Goal: Information Seeking & Learning: Find specific page/section

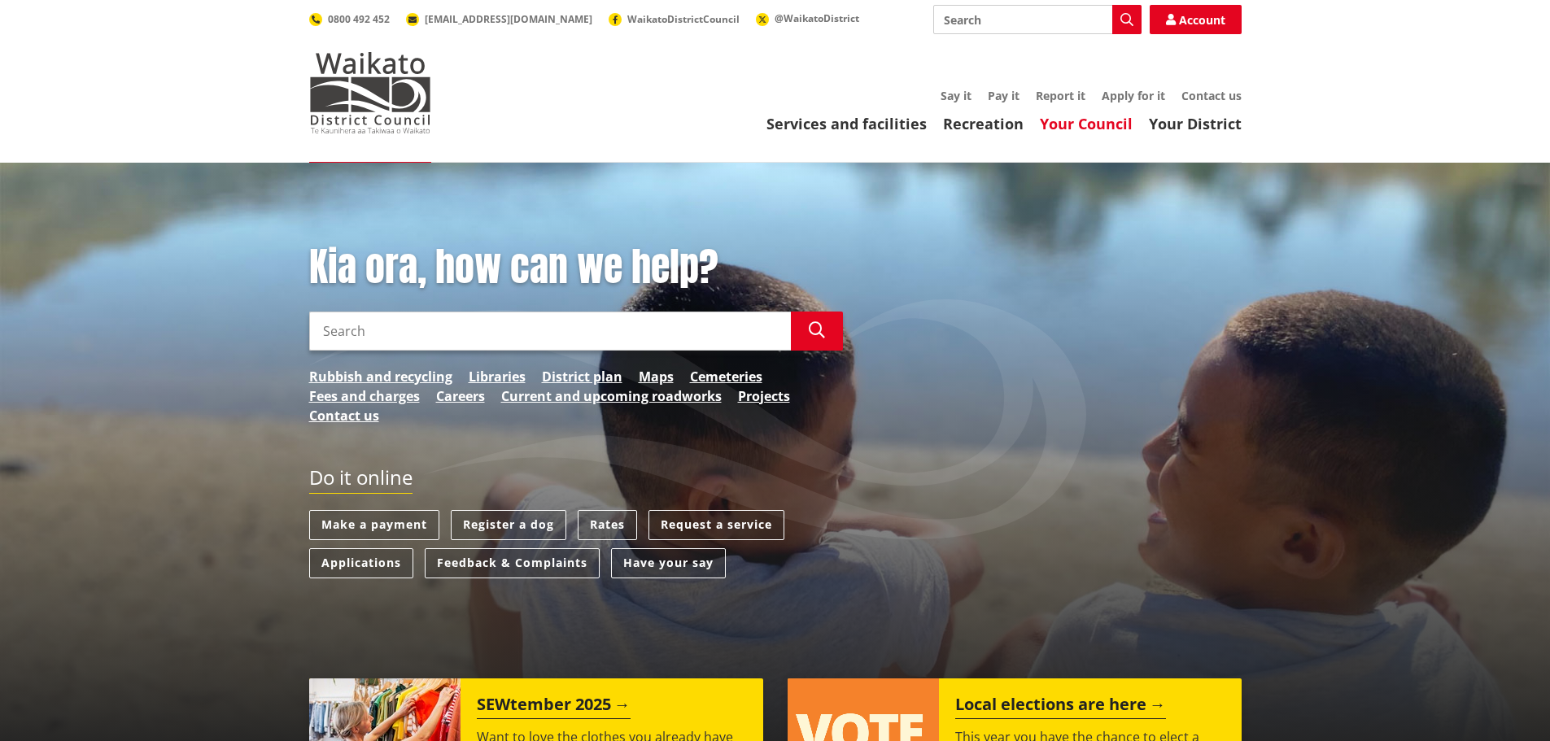
click at [1109, 128] on link "Your Council" at bounding box center [1086, 124] width 93 height 20
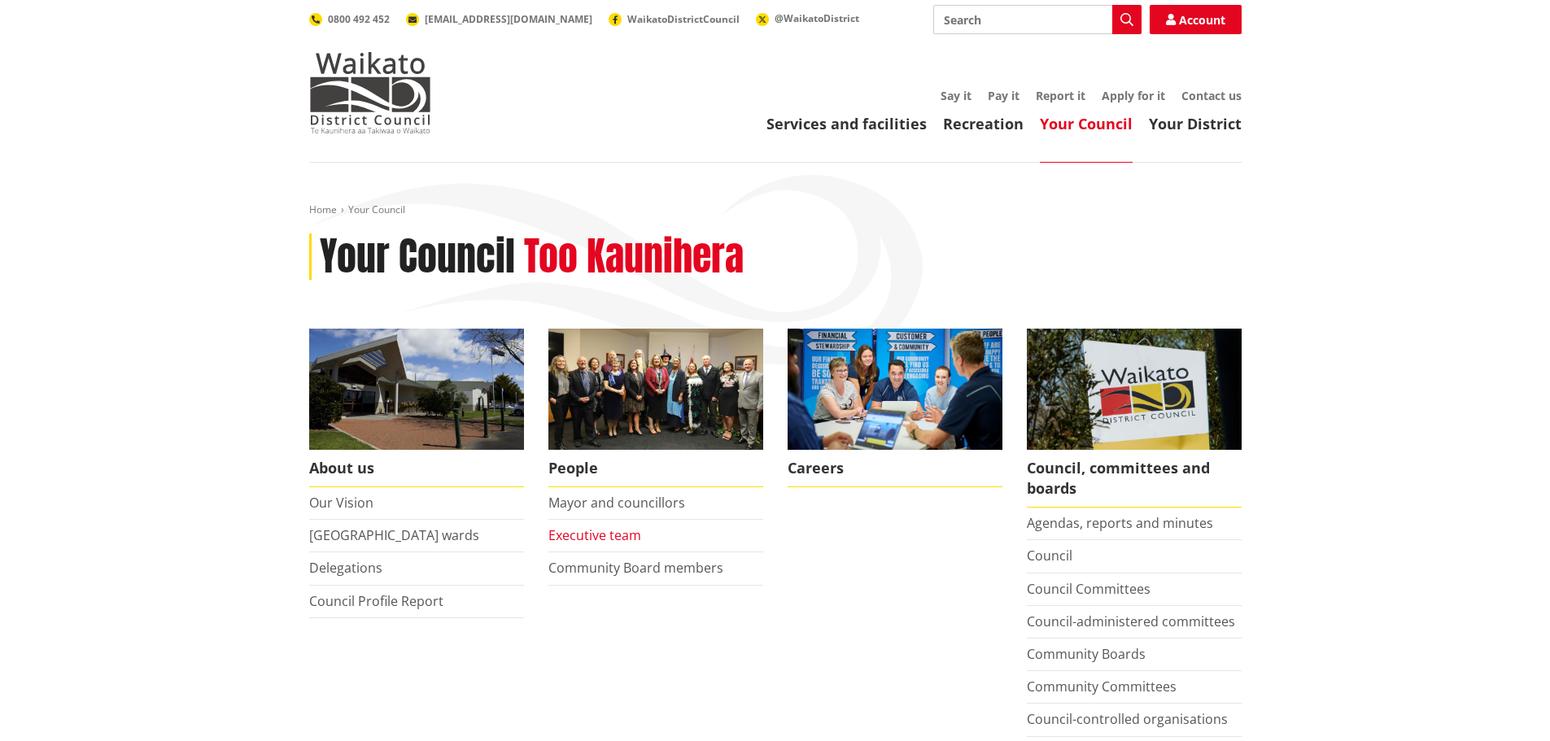
click at [574, 530] on link "Executive team" at bounding box center [594, 535] width 93 height 18
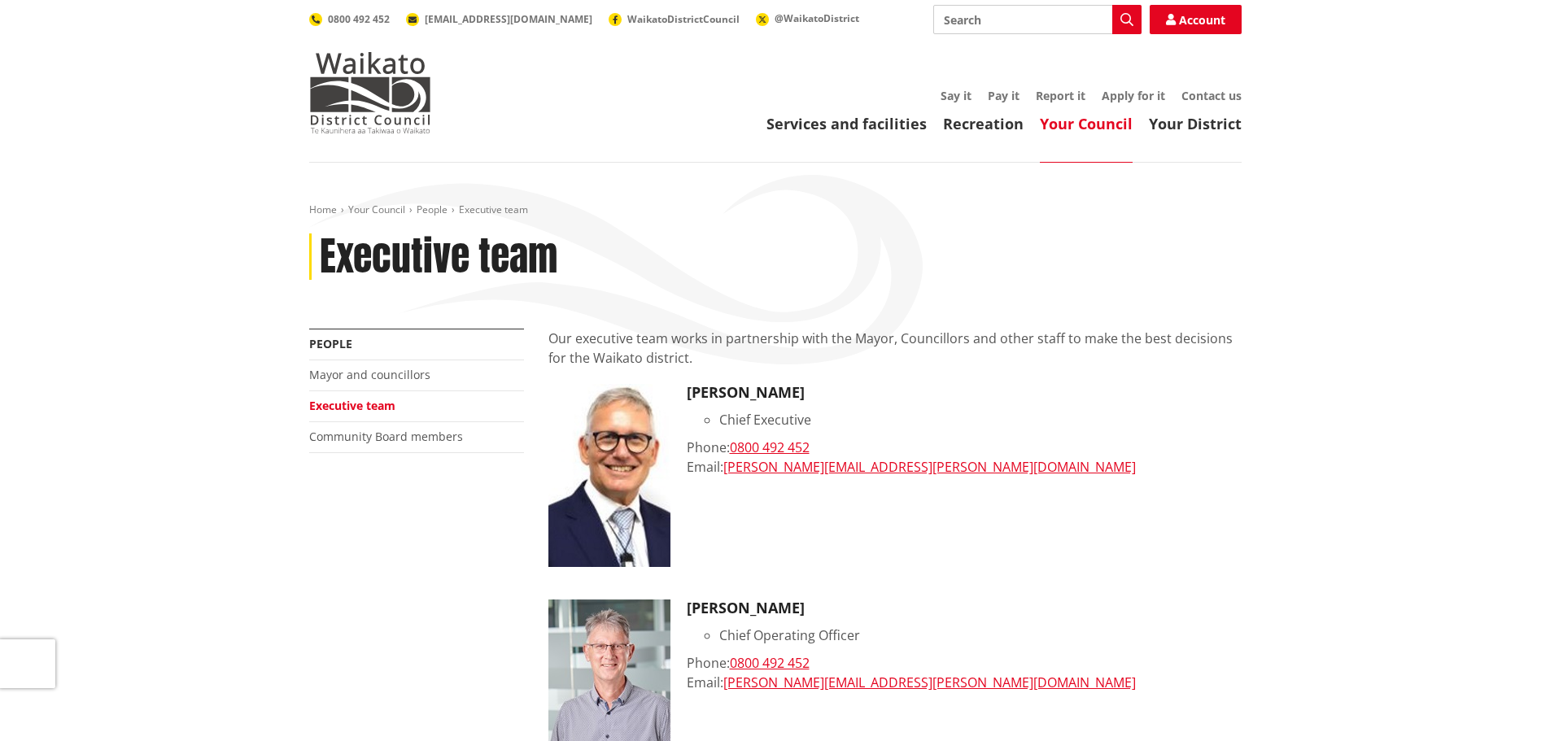
click at [1096, 125] on link "Your Council" at bounding box center [1086, 124] width 93 height 20
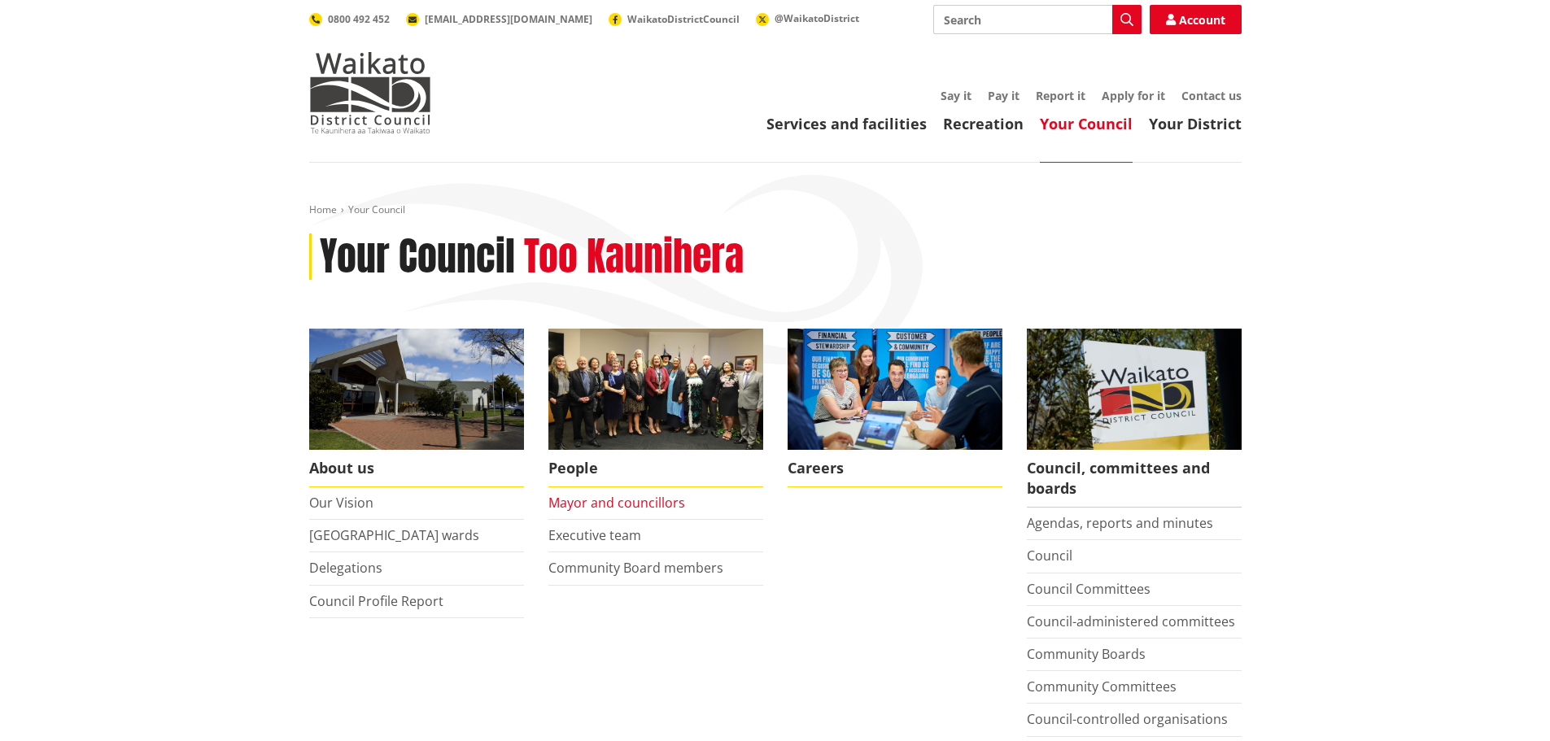
click at [634, 509] on link "Mayor and councillors" at bounding box center [616, 503] width 137 height 18
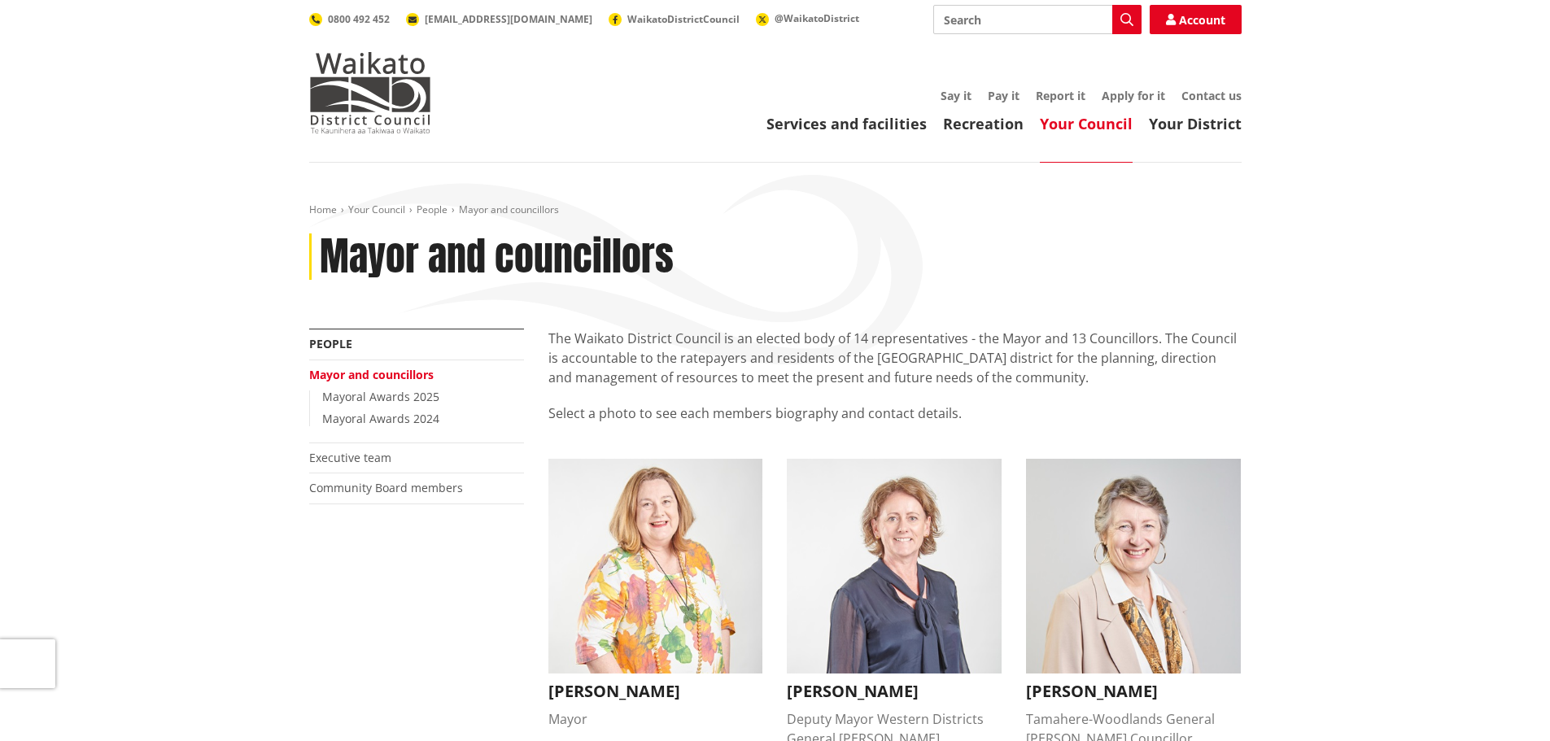
click at [1025, 30] on input "Search" at bounding box center [1037, 19] width 208 height 29
type input "policy and regulatory committee"
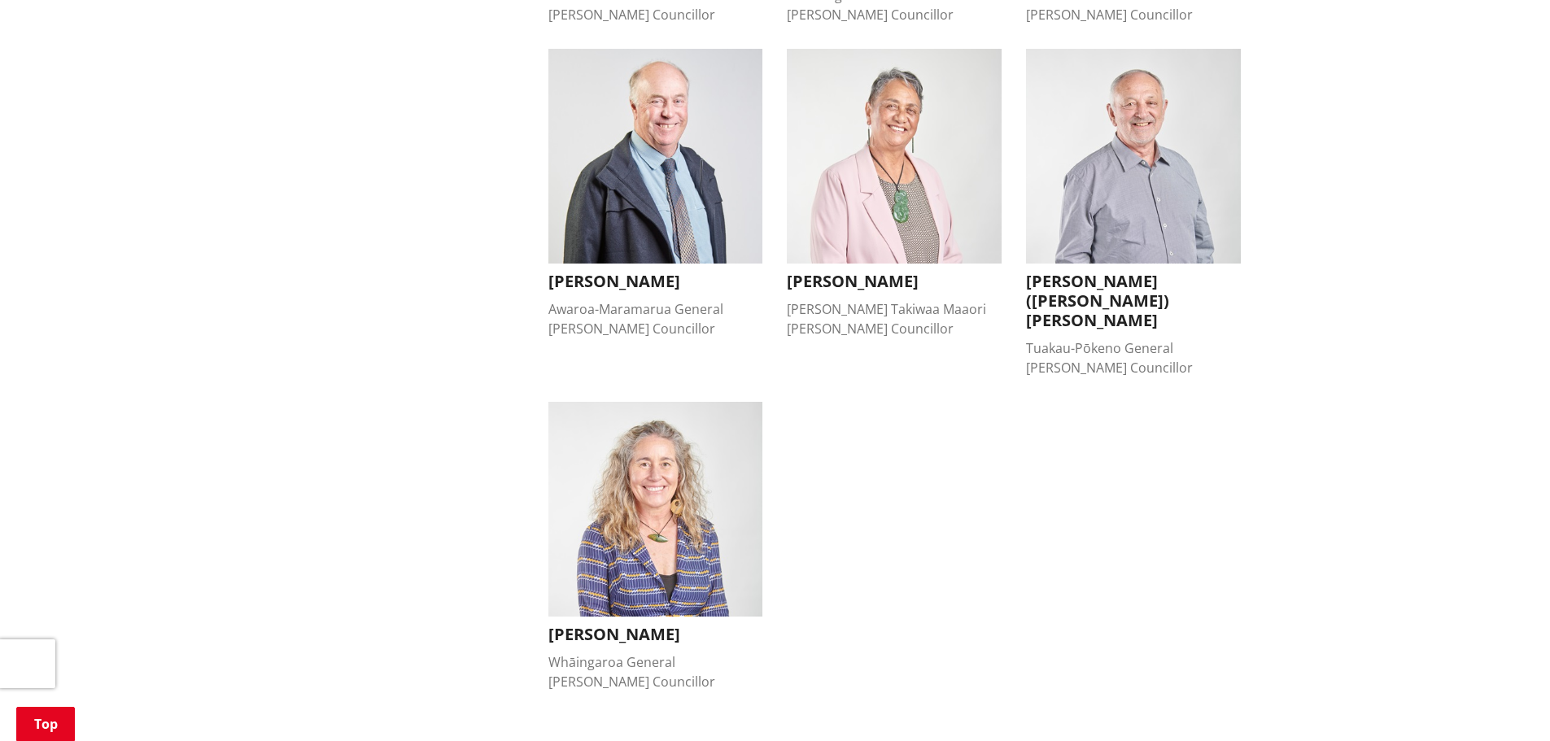
scroll to position [1372, 0]
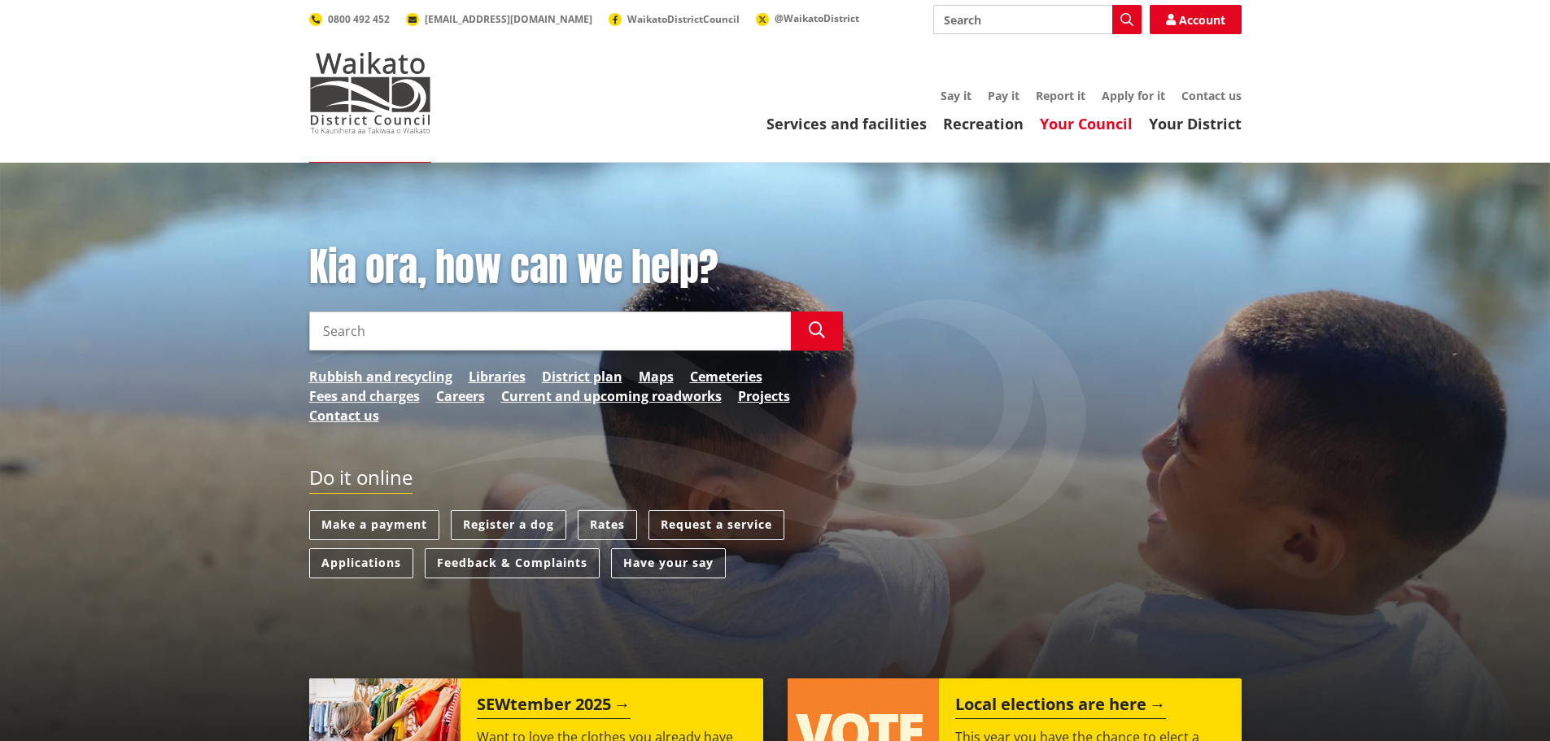
click at [1069, 128] on link "Your Council" at bounding box center [1086, 124] width 93 height 20
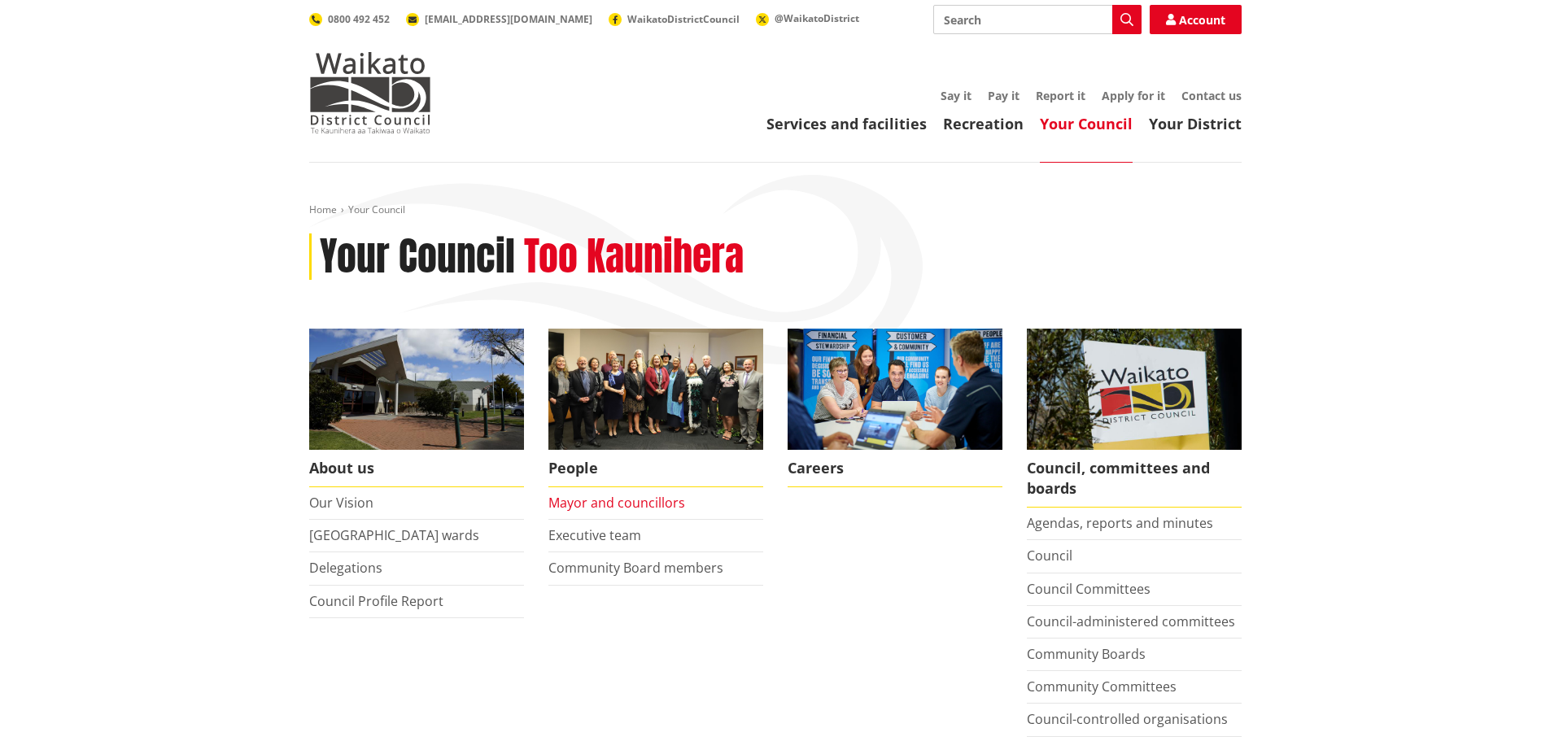
click at [622, 503] on link "Mayor and councillors" at bounding box center [616, 503] width 137 height 18
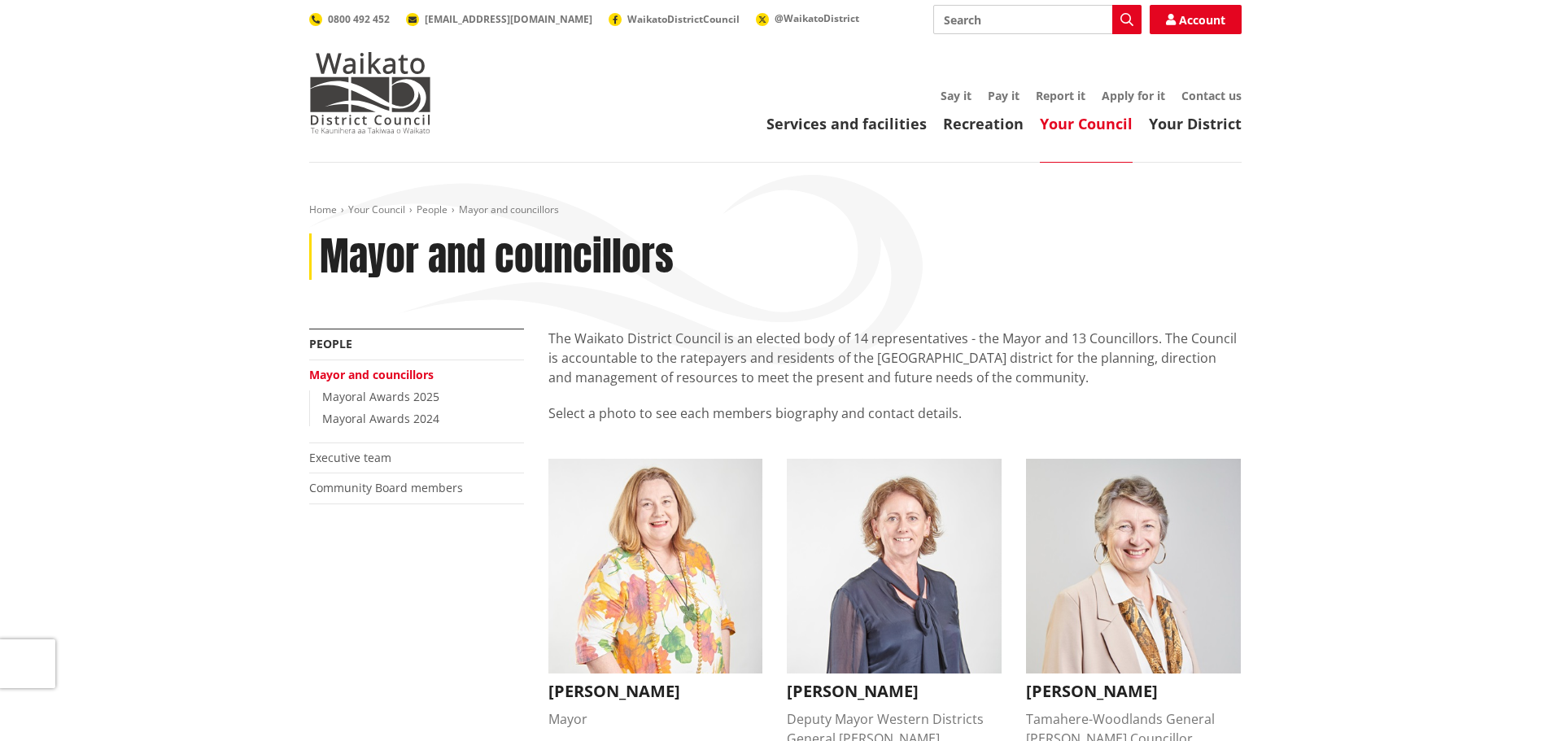
click at [1109, 120] on link "Your Council" at bounding box center [1086, 124] width 93 height 20
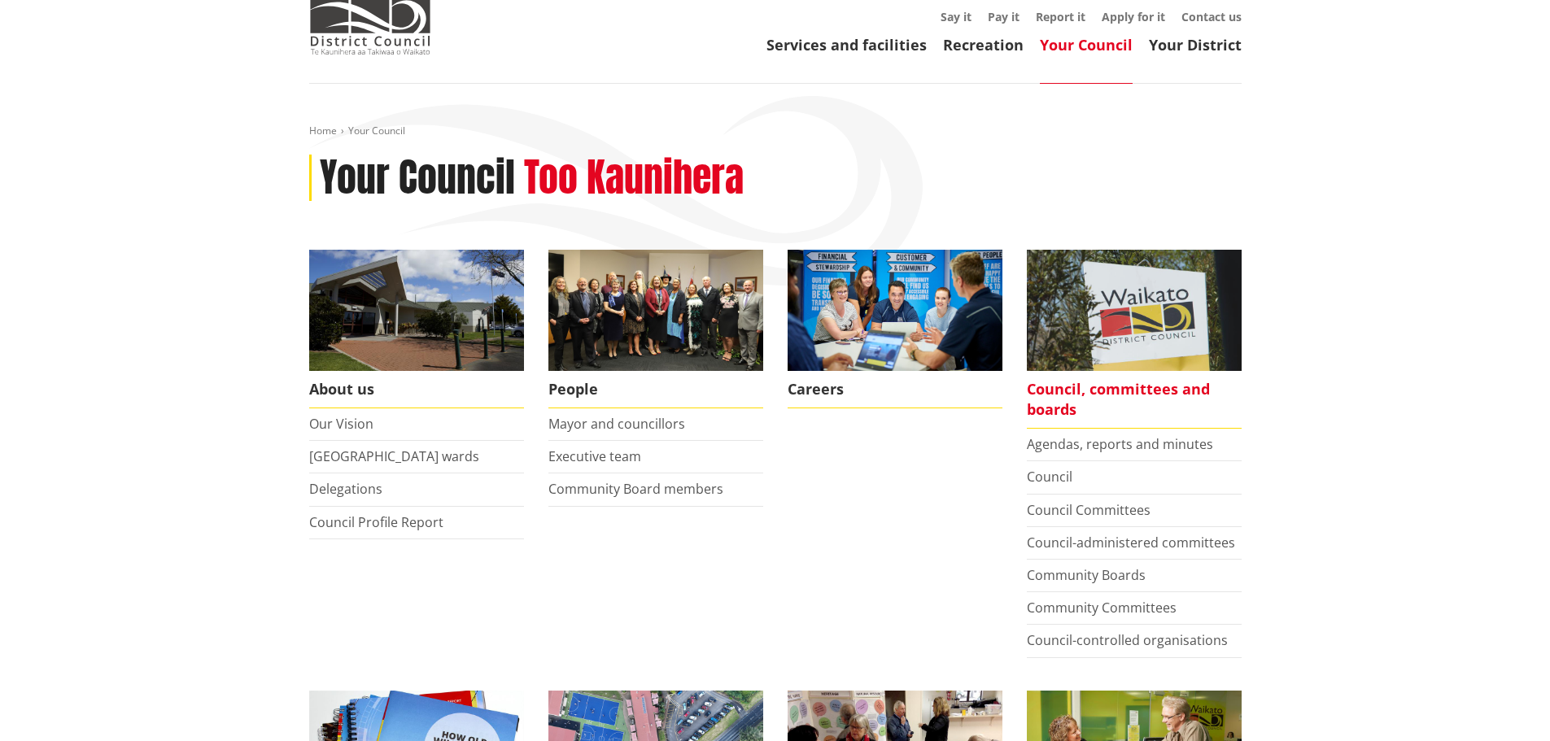
scroll to position [80, 0]
click at [1133, 385] on span "Council, committees and boards" at bounding box center [1134, 399] width 215 height 58
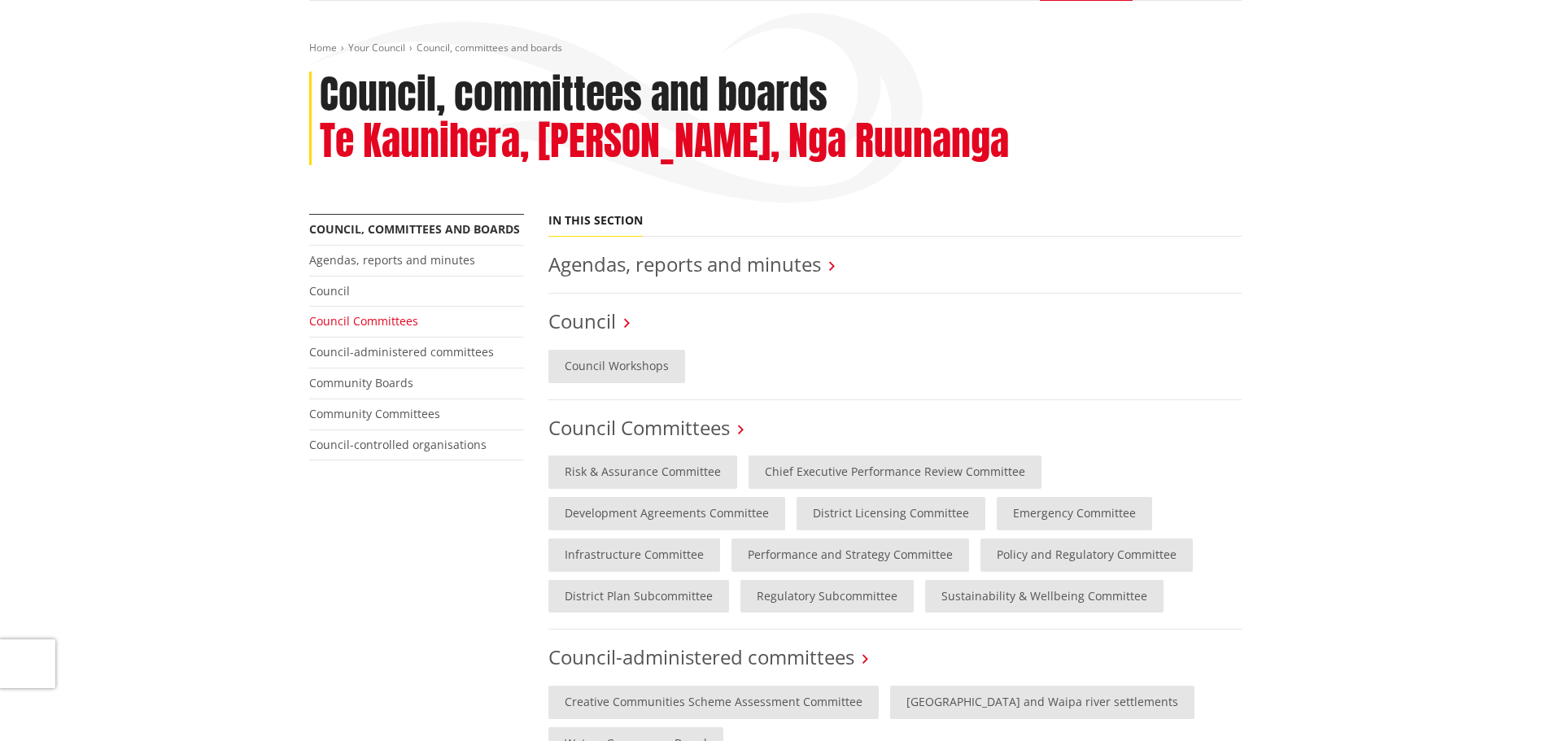
scroll to position [163, 0]
click at [355, 320] on link "Council Committees" at bounding box center [363, 319] width 109 height 15
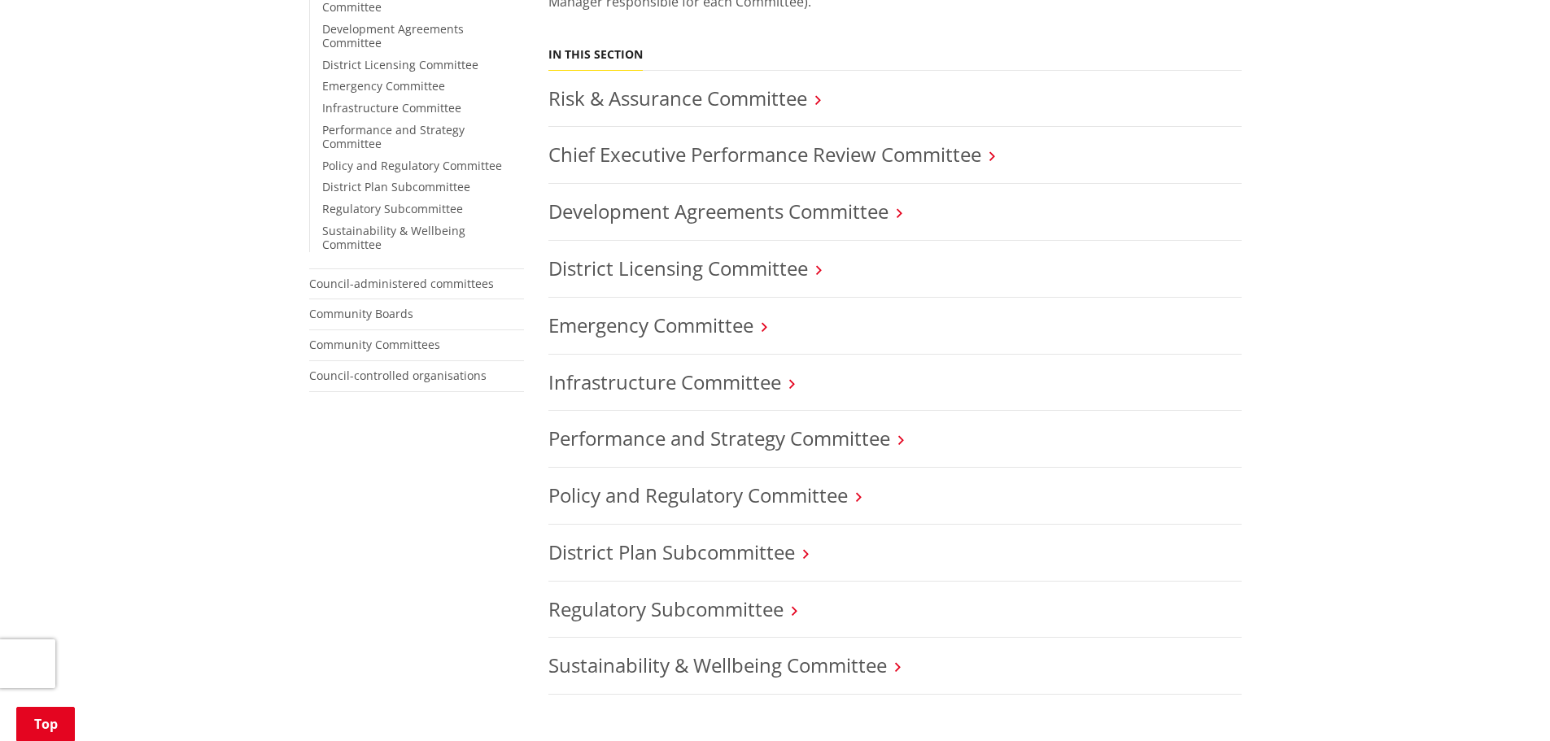
scroll to position [487, 0]
click at [817, 99] on icon at bounding box center [818, 99] width 6 height 15
click at [745, 100] on link "Risk & Assurance Committee" at bounding box center [677, 97] width 259 height 27
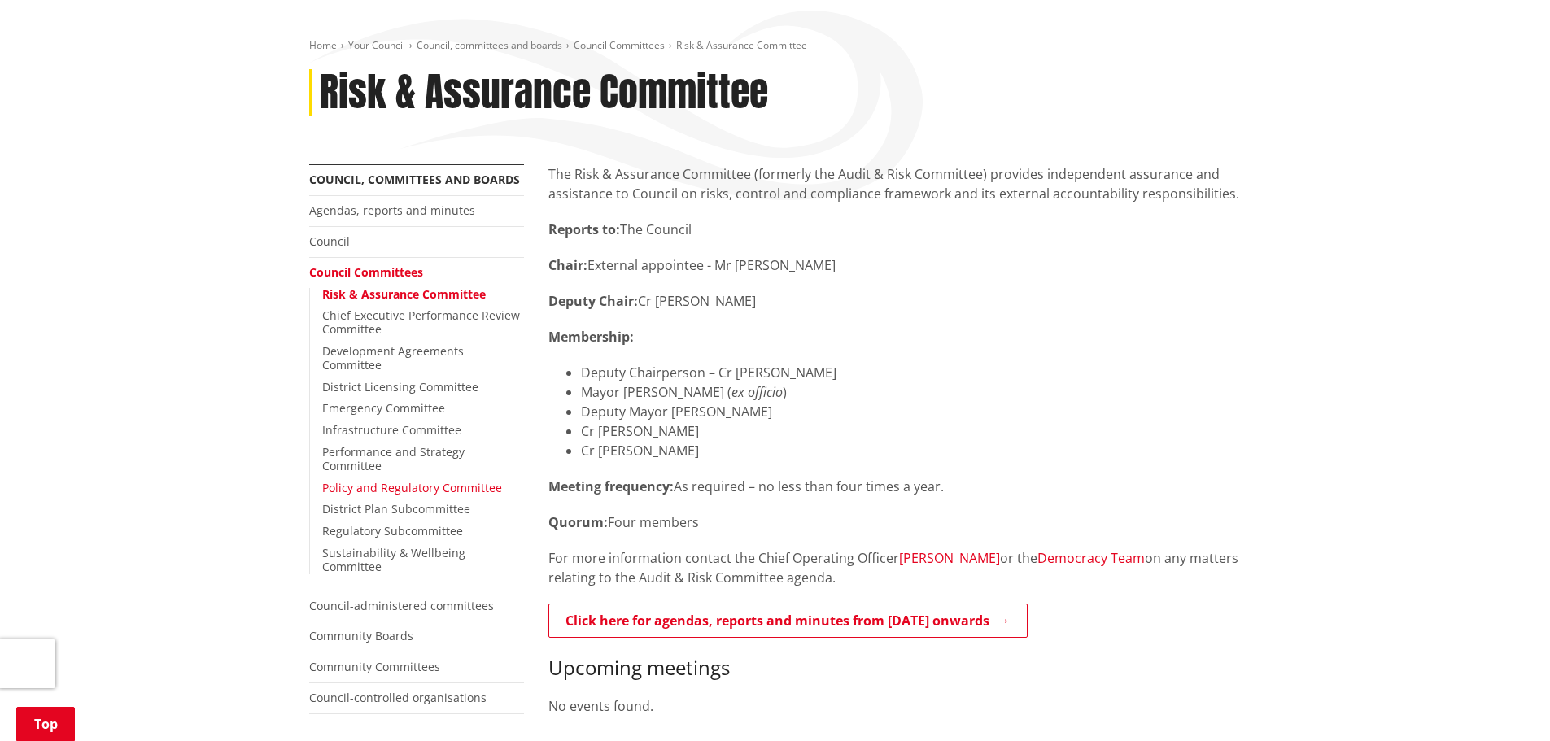
scroll to position [163, 0]
click at [376, 481] on link "Policy and Regulatory Committee" at bounding box center [412, 488] width 180 height 15
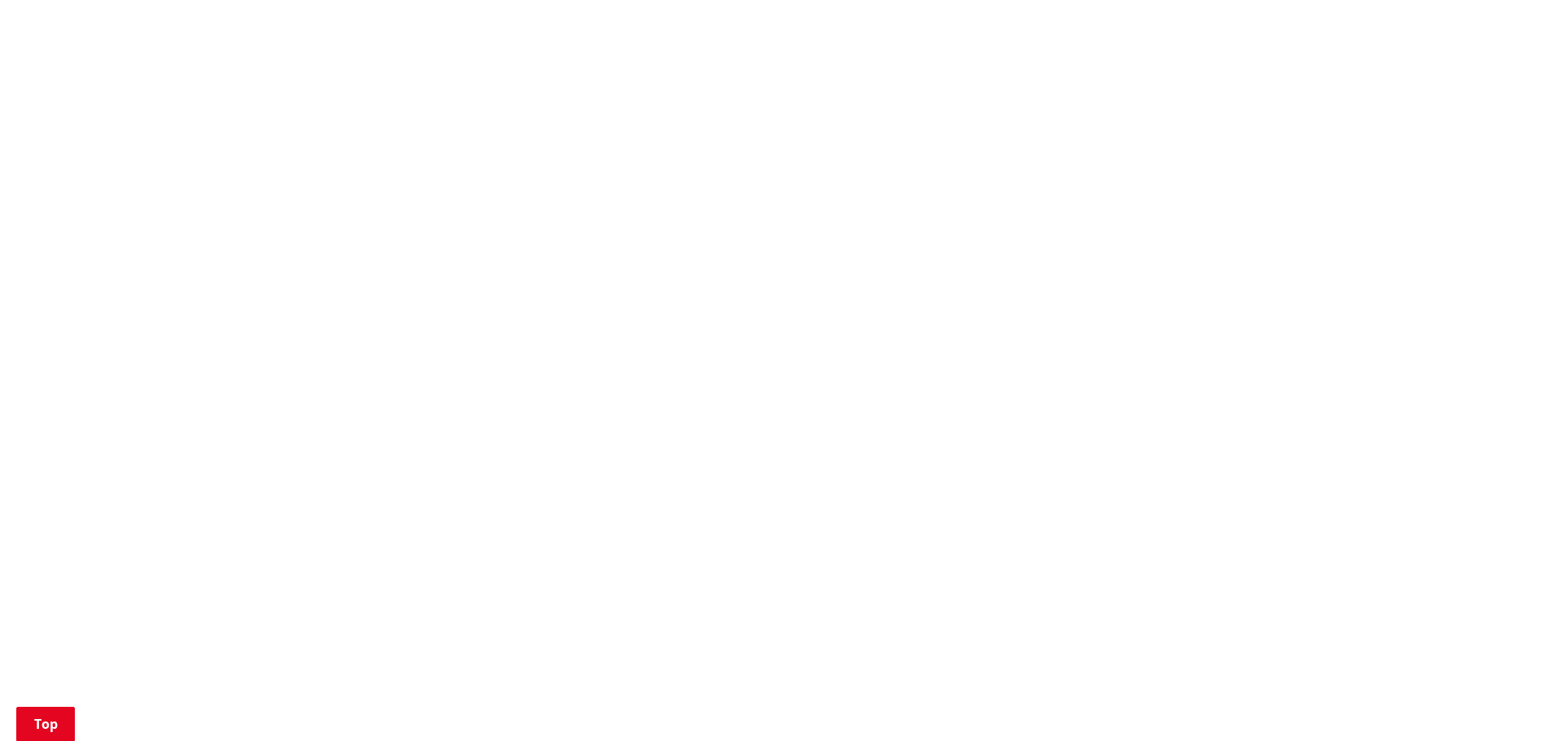
scroll to position [893, 0]
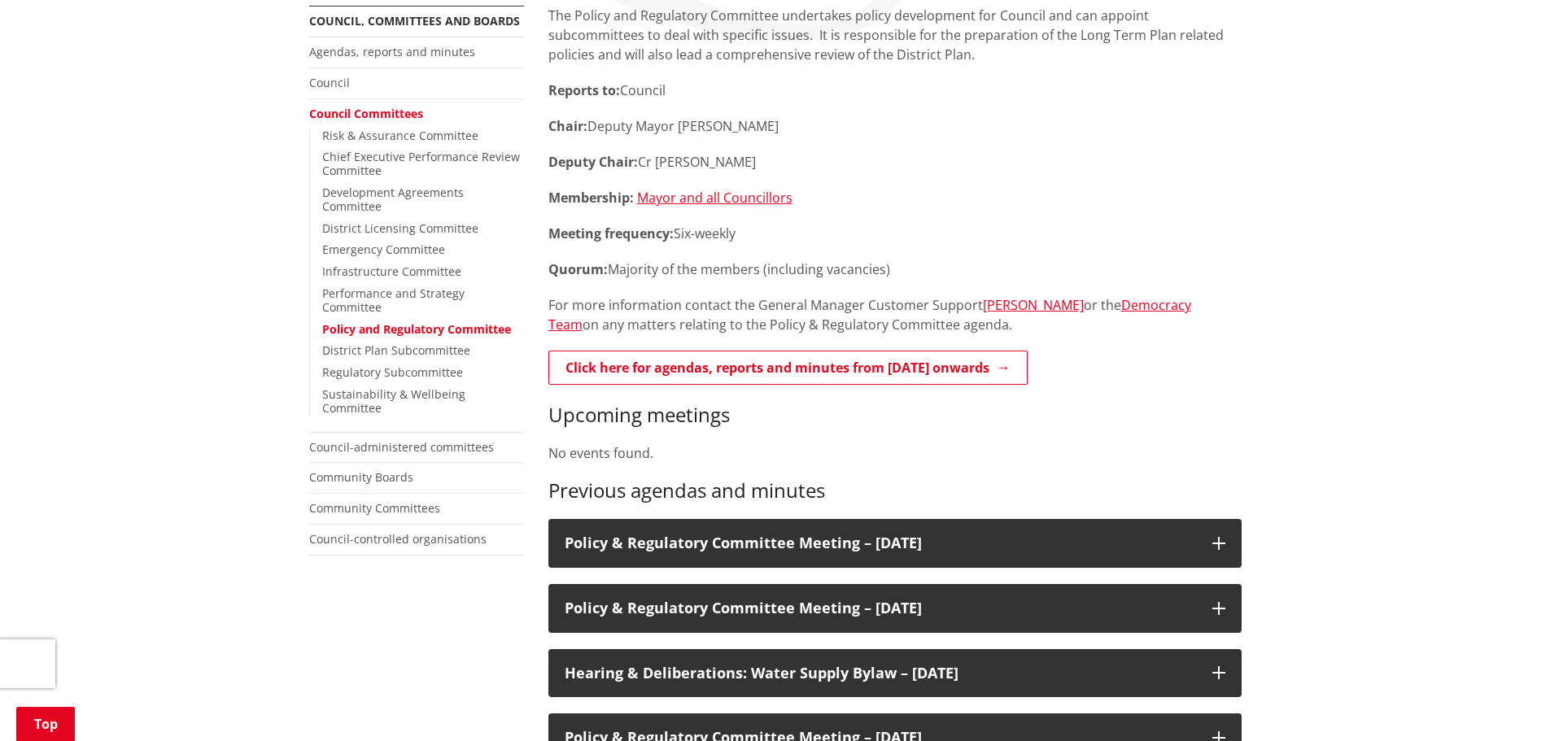
scroll to position [324, 0]
